Goal: Information Seeking & Learning: Understand process/instructions

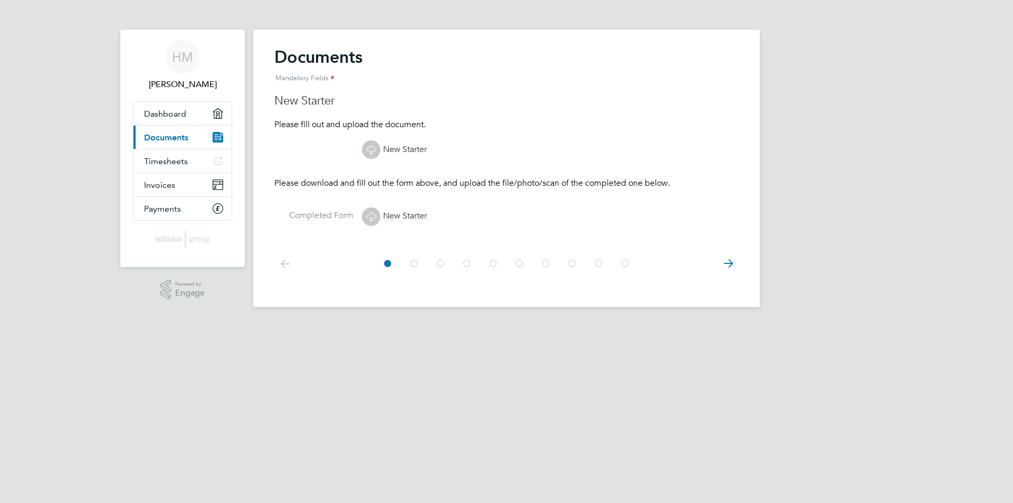
click at [413, 264] on icon at bounding box center [414, 264] width 11 height 24
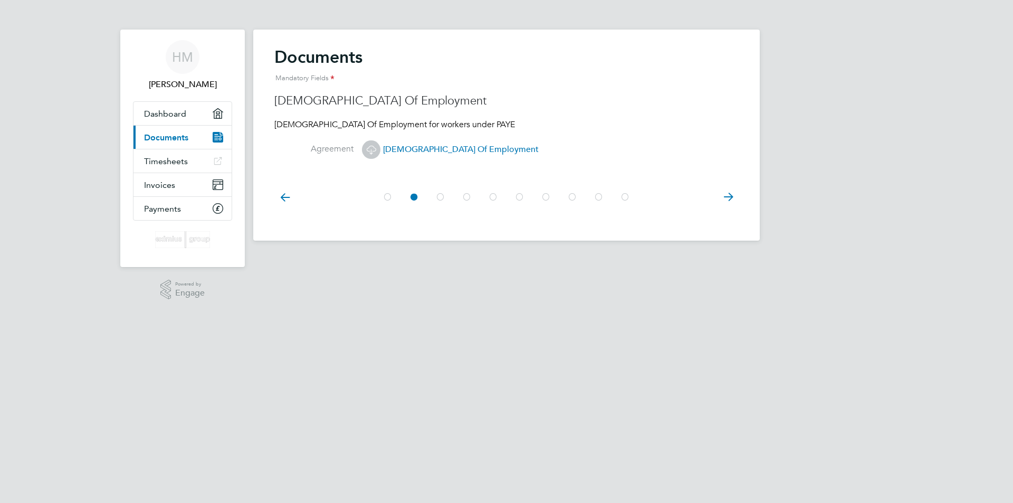
click at [438, 193] on icon at bounding box center [440, 197] width 11 height 24
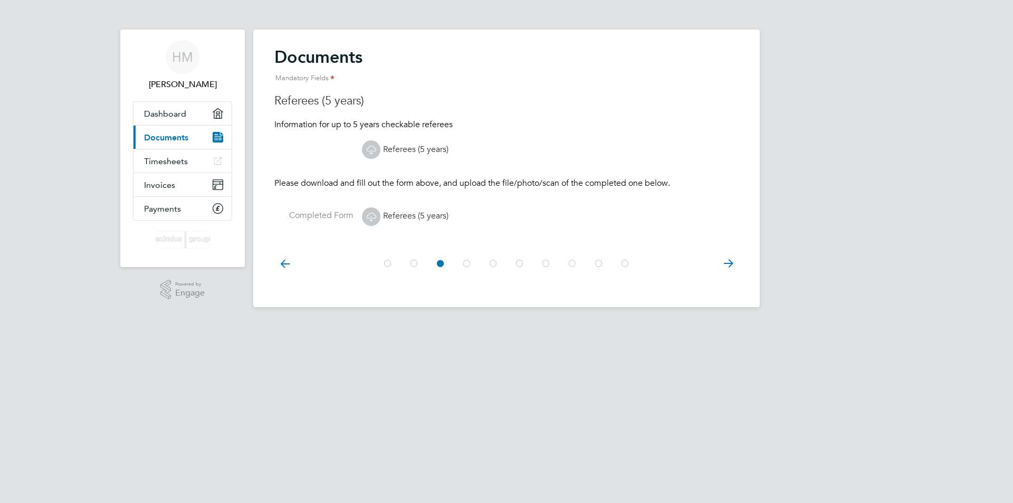
click at [418, 265] on icon at bounding box center [414, 264] width 11 height 24
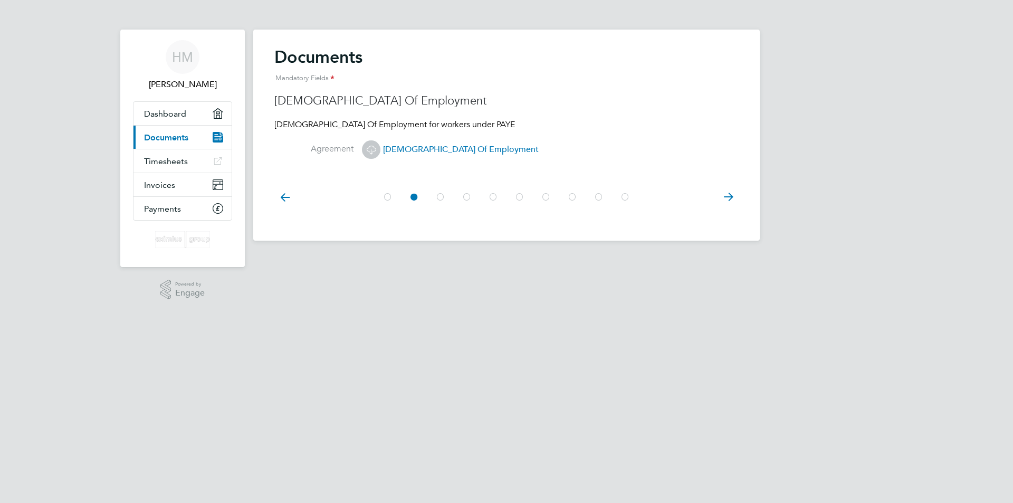
click at [406, 149] on span "[DEMOGRAPHIC_DATA] Of Employment" at bounding box center [450, 149] width 177 height 11
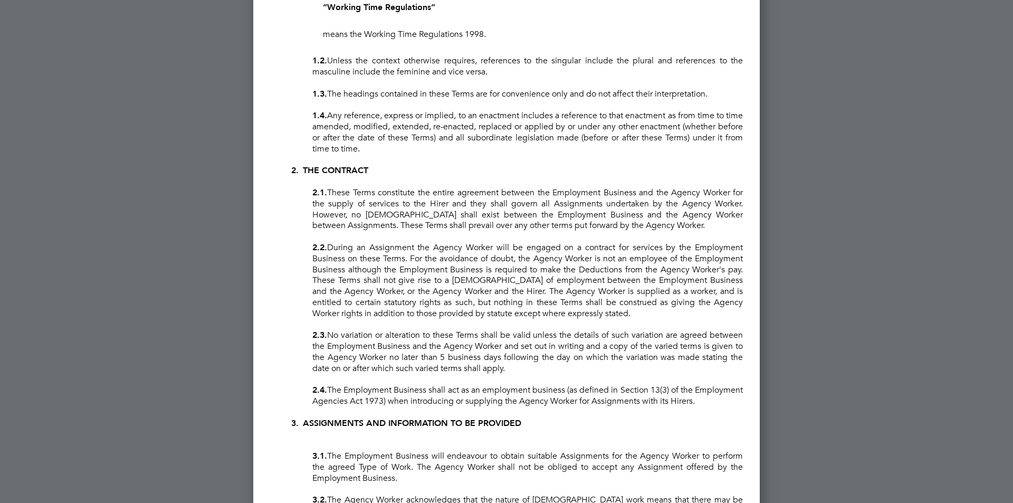
scroll to position [2374, 0]
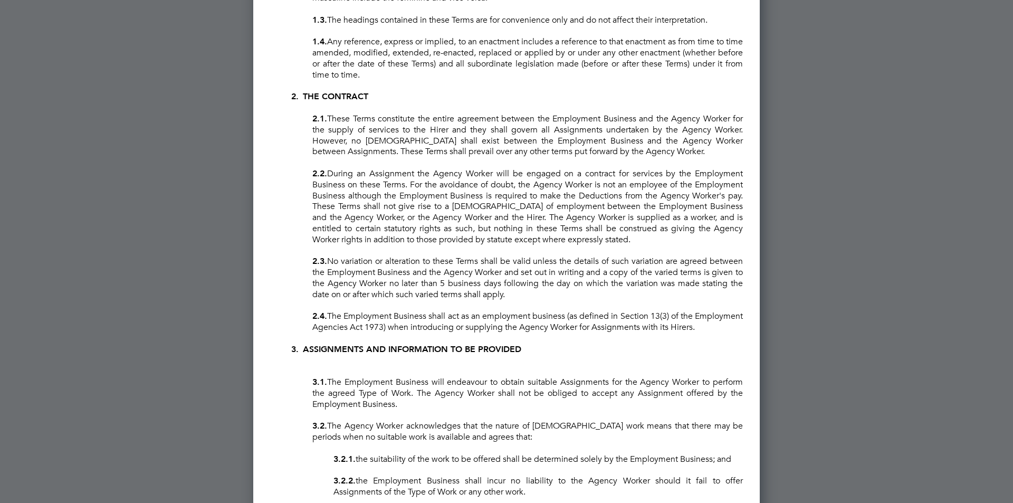
click at [432, 256] on p "2.3. No variation or alteration to these Terms shall be valid unless the detail…" at bounding box center [527, 278] width 430 height 44
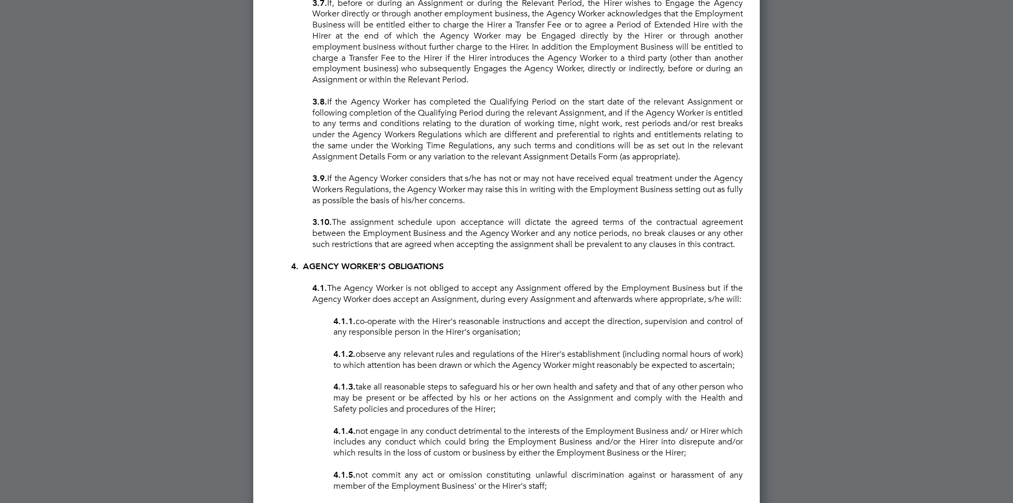
scroll to position [3482, 0]
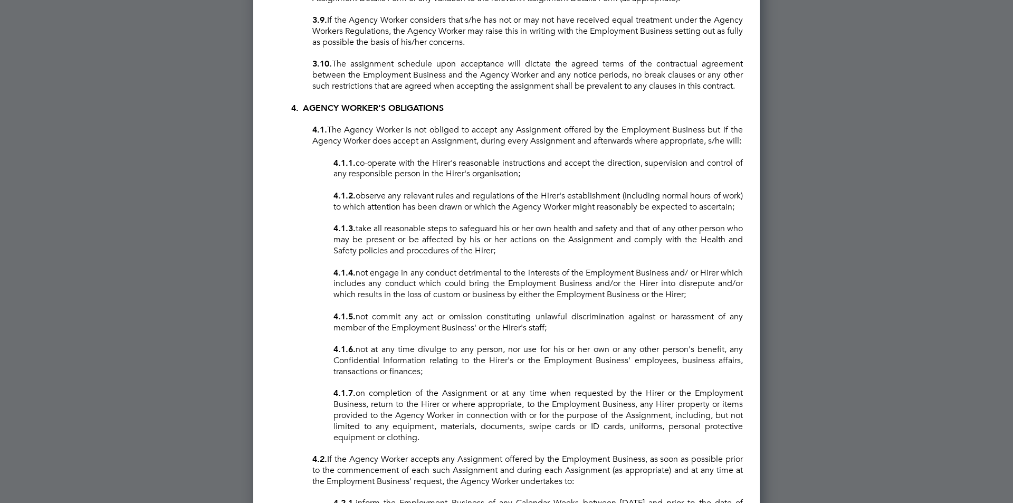
click at [792, 263] on div at bounding box center [506, 251] width 1013 height 503
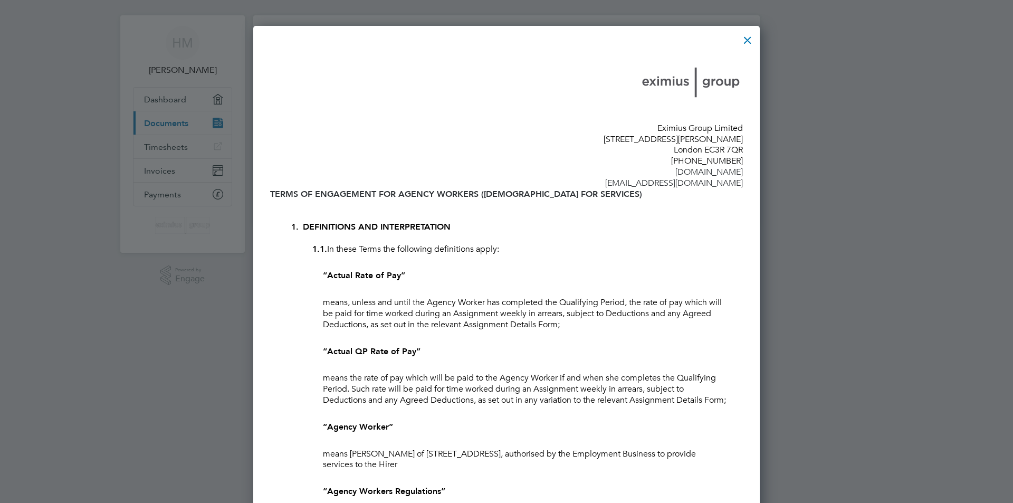
scroll to position [0, 0]
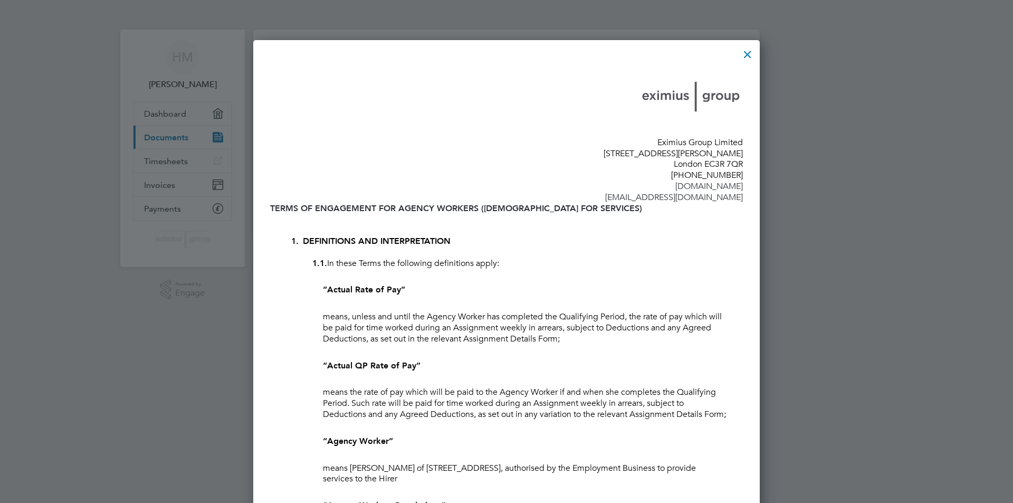
click at [752, 55] on div at bounding box center [747, 51] width 19 height 19
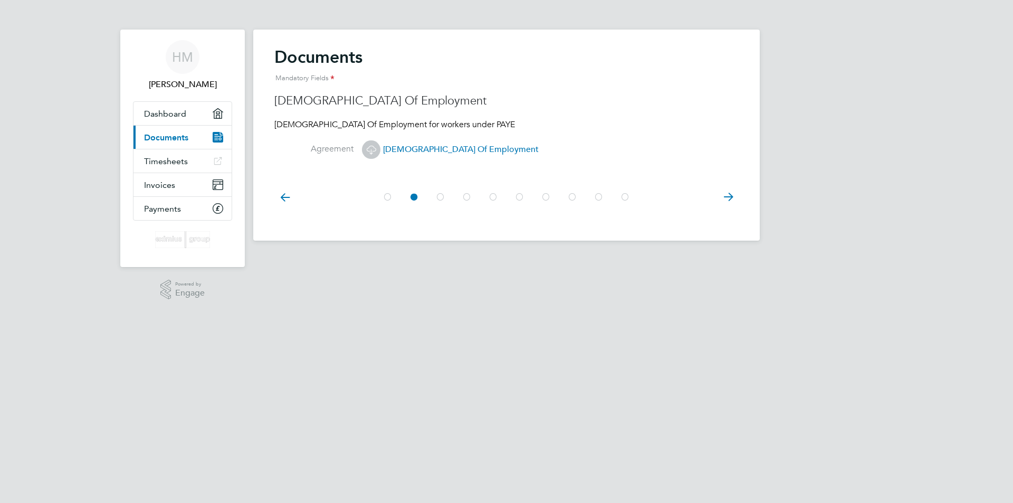
click at [471, 197] on icon at bounding box center [467, 197] width 11 height 24
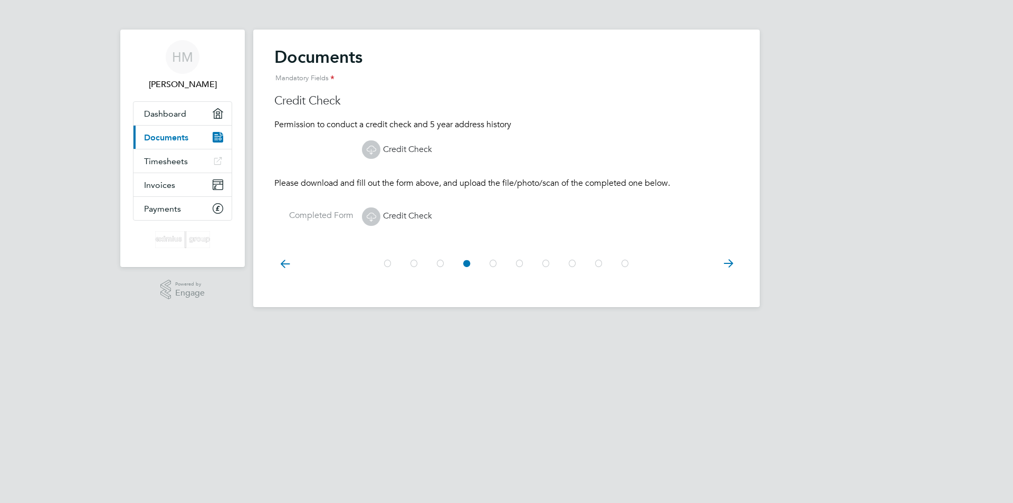
click at [493, 265] on icon at bounding box center [493, 264] width 11 height 24
click at [518, 266] on icon at bounding box center [519, 264] width 11 height 24
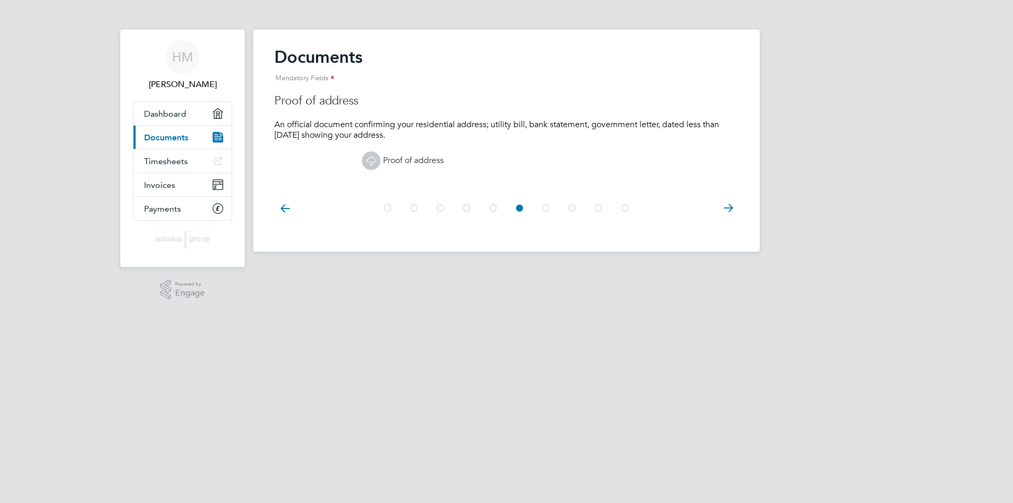
click at [547, 210] on icon at bounding box center [546, 208] width 11 height 24
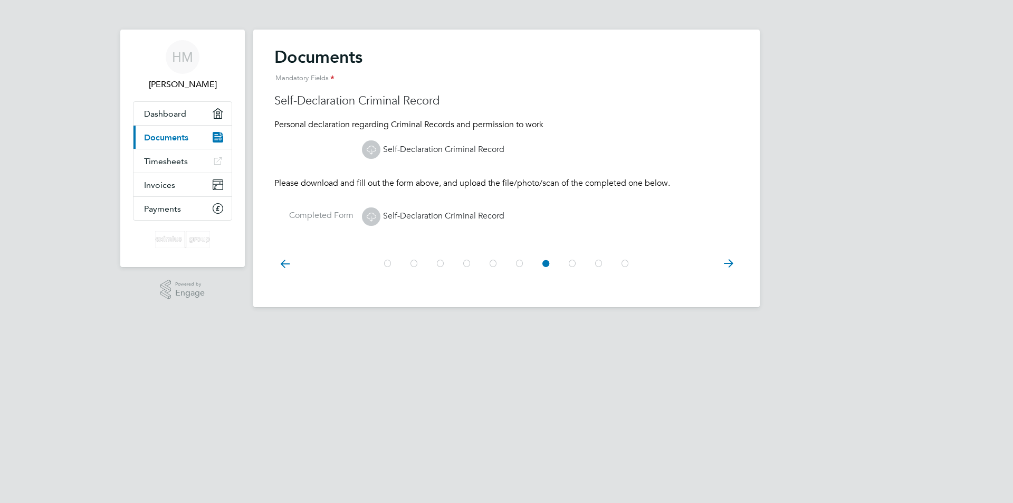
click at [571, 260] on icon at bounding box center [572, 264] width 11 height 24
click at [595, 262] on icon at bounding box center [599, 264] width 11 height 24
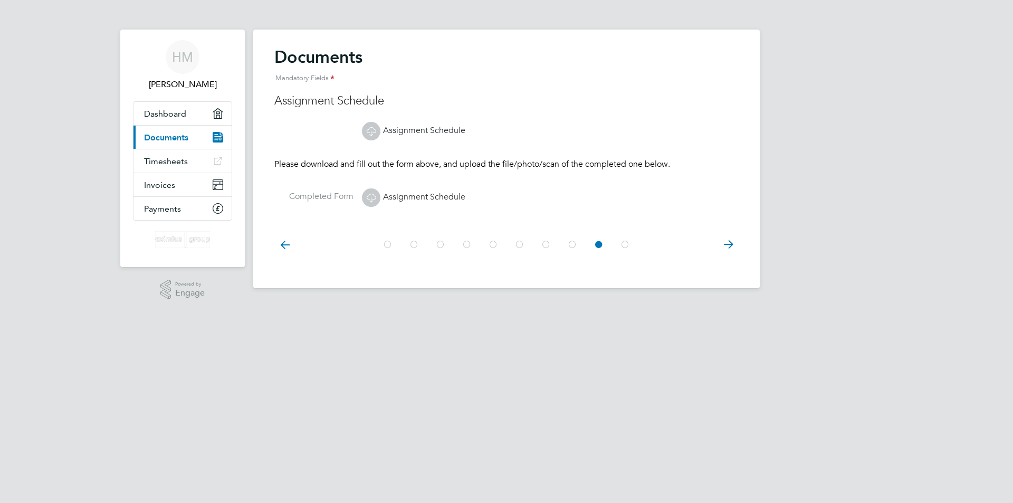
click at [623, 246] on icon at bounding box center [625, 245] width 11 height 24
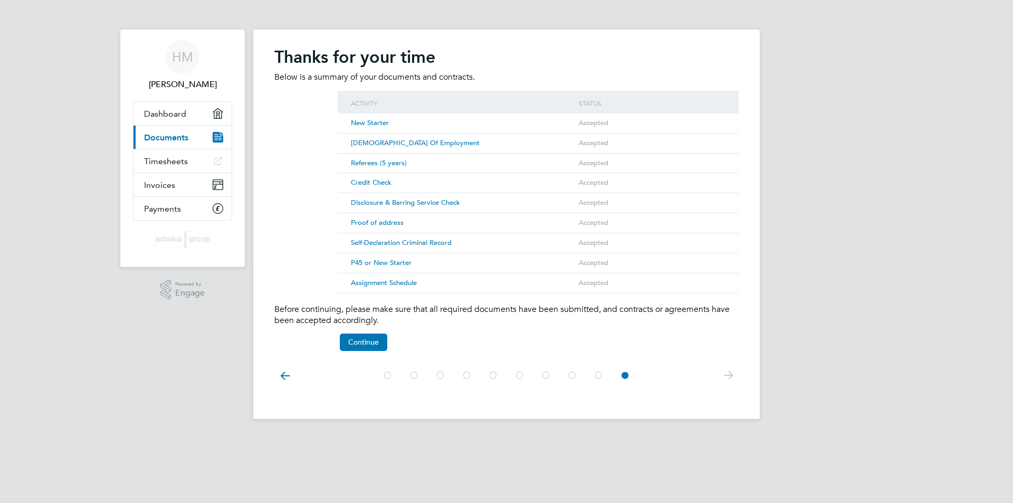
click at [391, 284] on span "Assignment Schedule" at bounding box center [384, 282] width 66 height 9
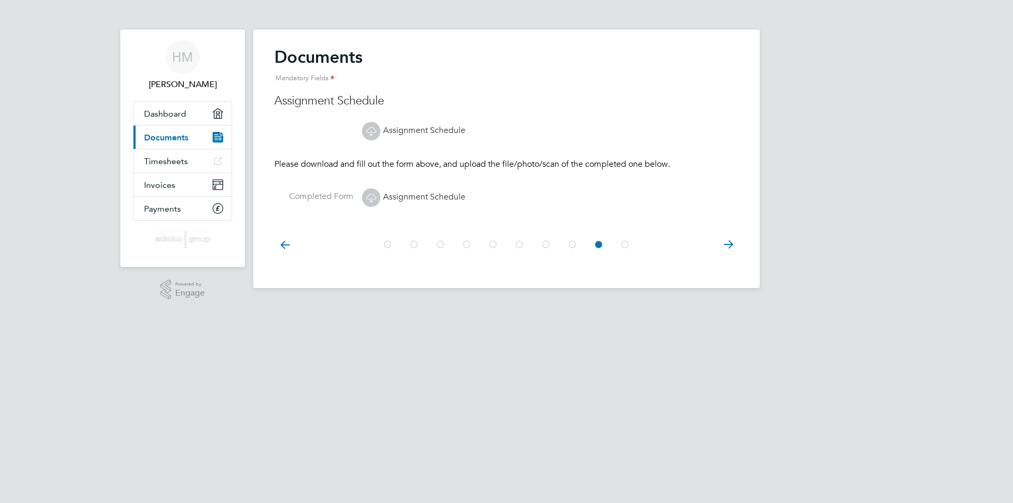
click at [446, 196] on link "Assignment Schedule" at bounding box center [413, 197] width 103 height 11
click at [397, 130] on link "Assignment Schedule" at bounding box center [413, 130] width 103 height 11
